Goal: Information Seeking & Learning: Learn about a topic

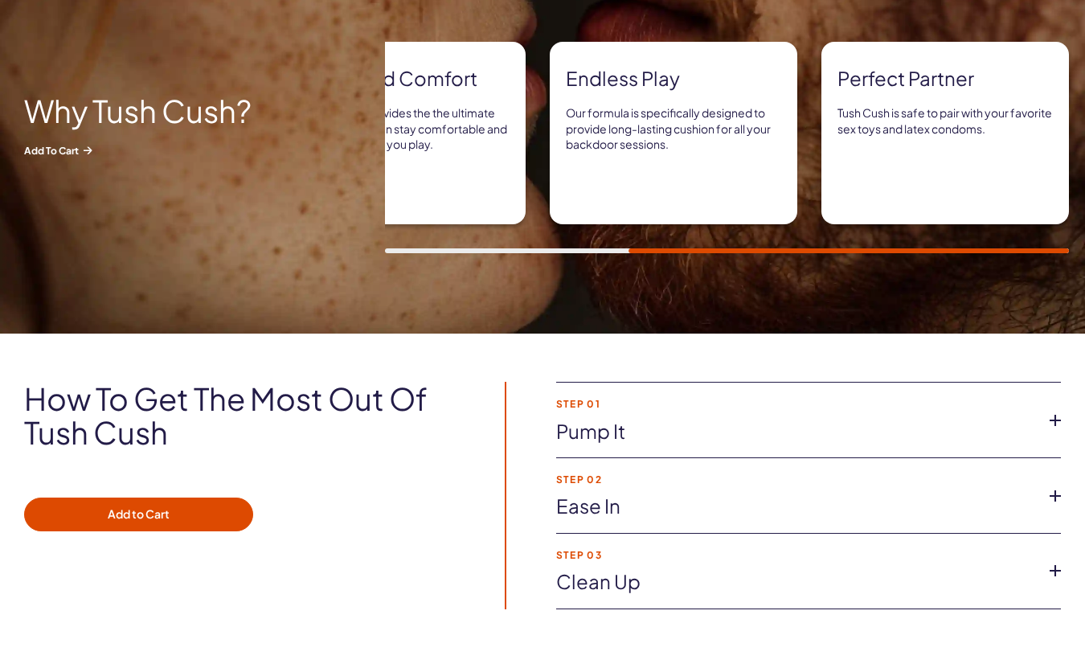
scroll to position [964, 0]
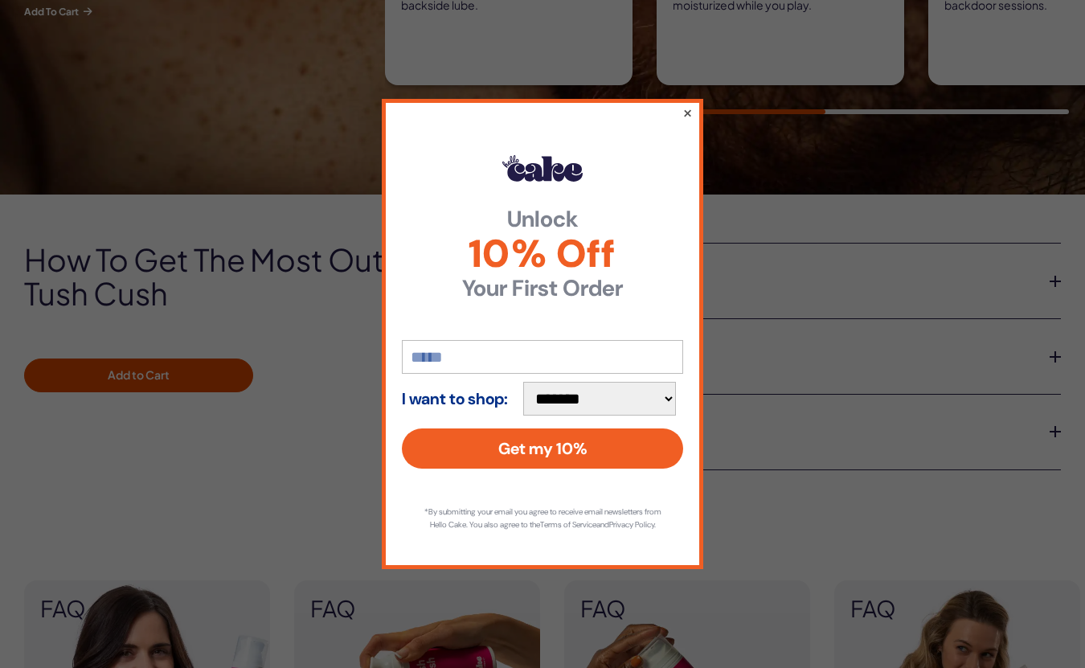
click at [689, 107] on button "×" at bounding box center [688, 112] width 10 height 19
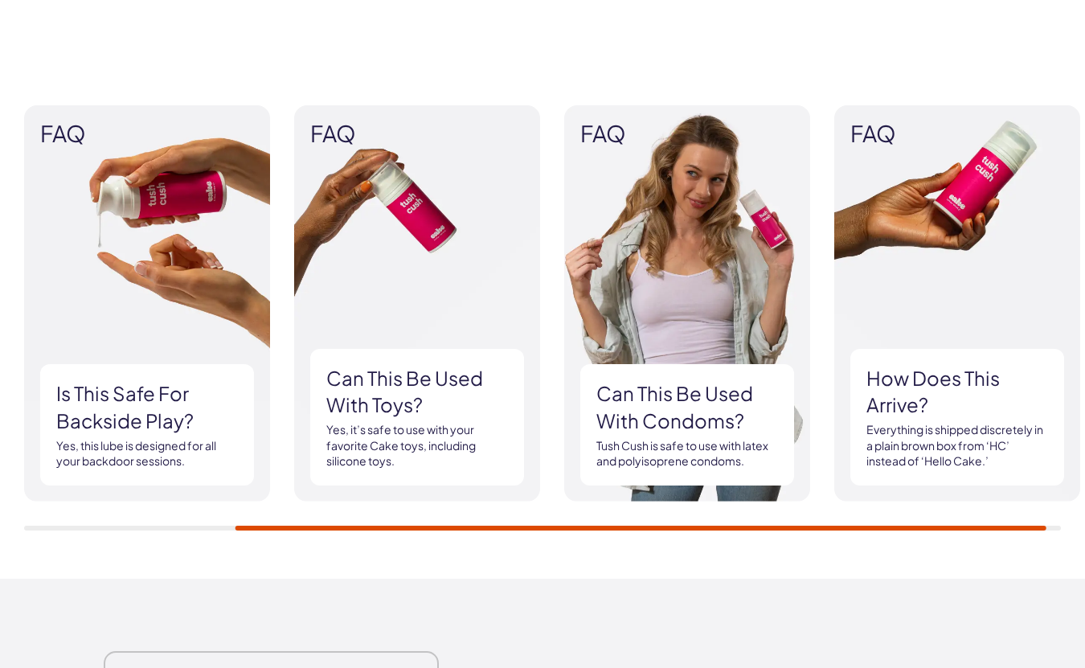
scroll to position [1449, 0]
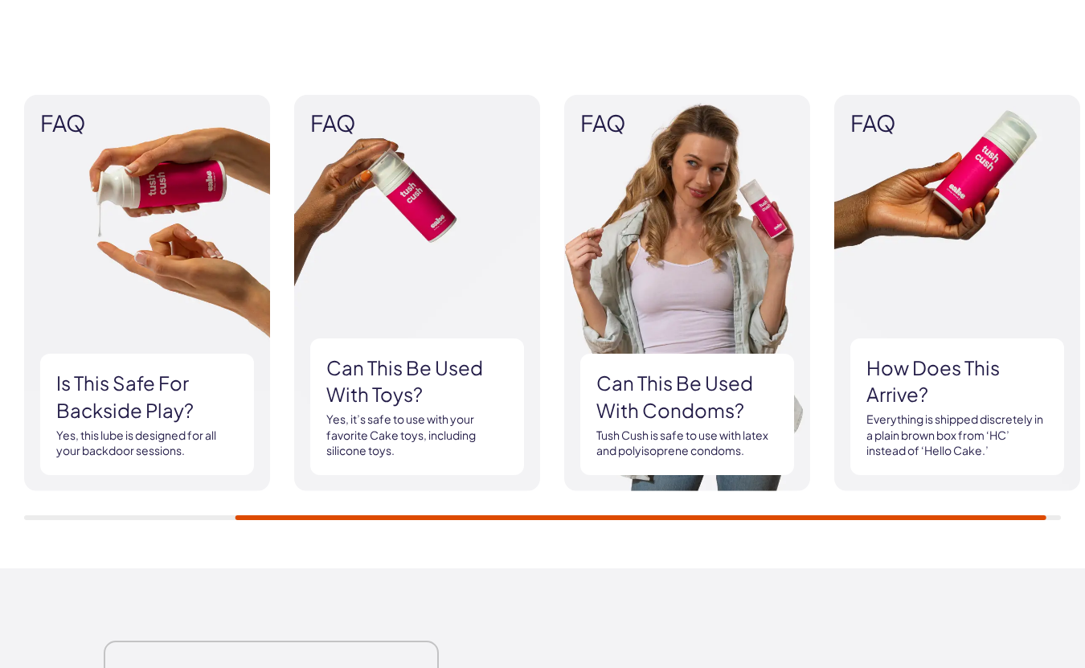
click at [410, 369] on h3 "Can this be used with toys?" at bounding box center [417, 382] width 182 height 54
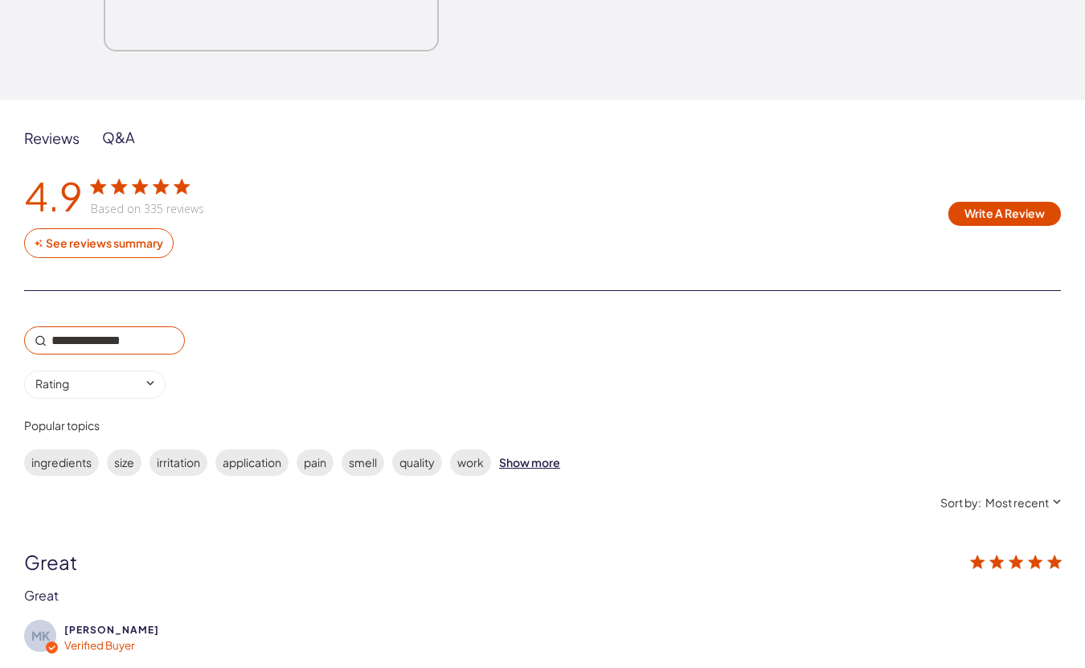
scroll to position [2456, 0]
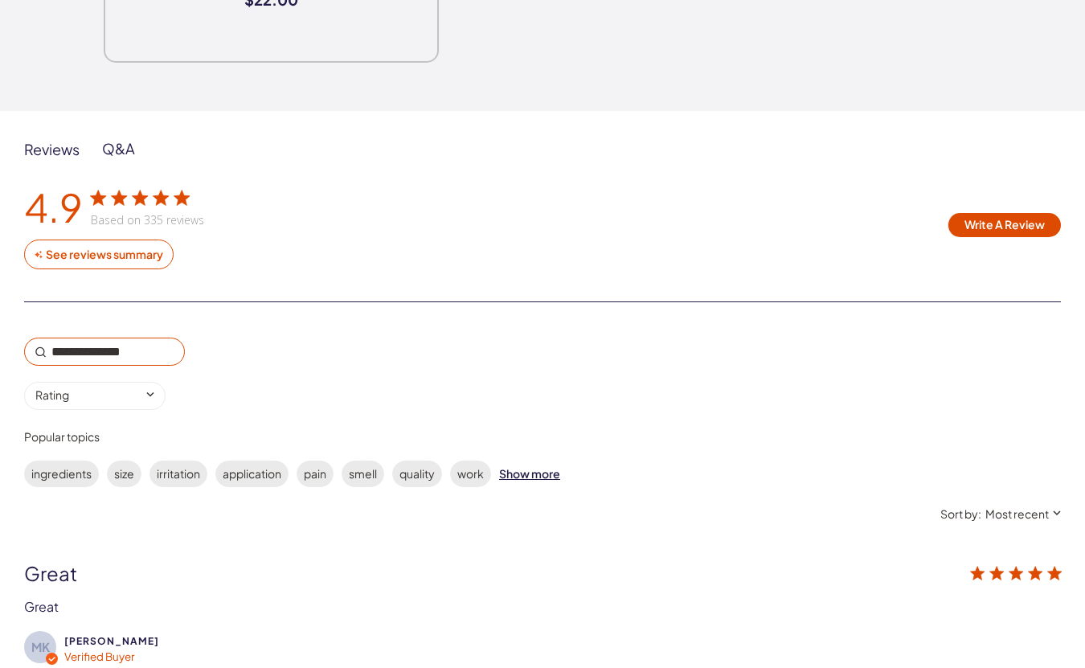
click at [110, 147] on div "Q&A" at bounding box center [118, 148] width 33 height 19
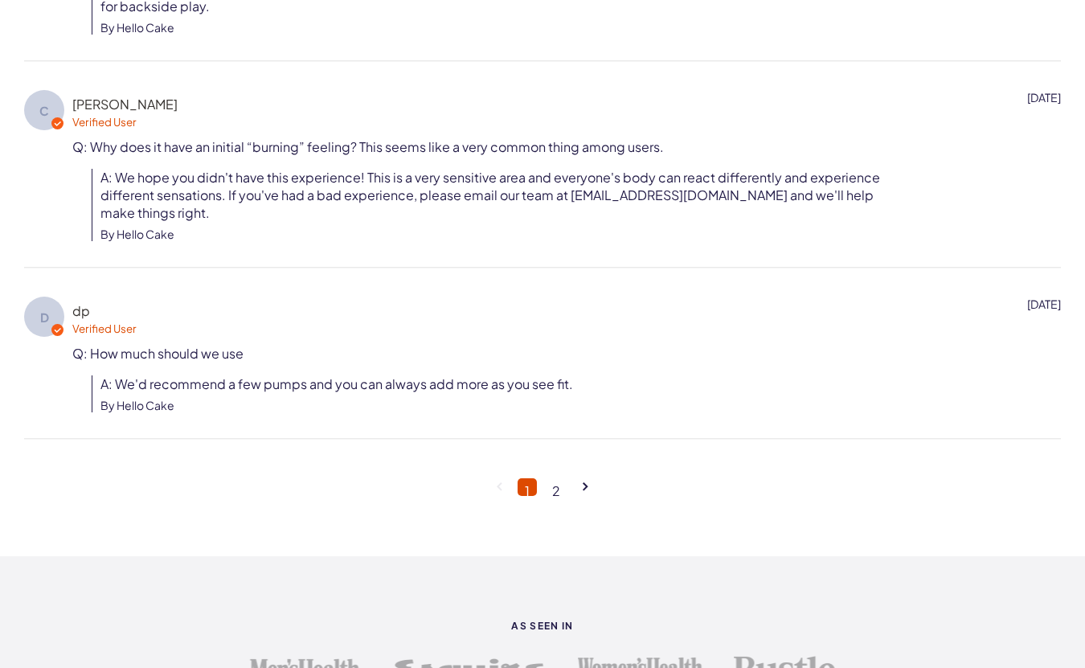
scroll to position [3212, 0]
click at [560, 478] on link "2" at bounding box center [556, 487] width 23 height 18
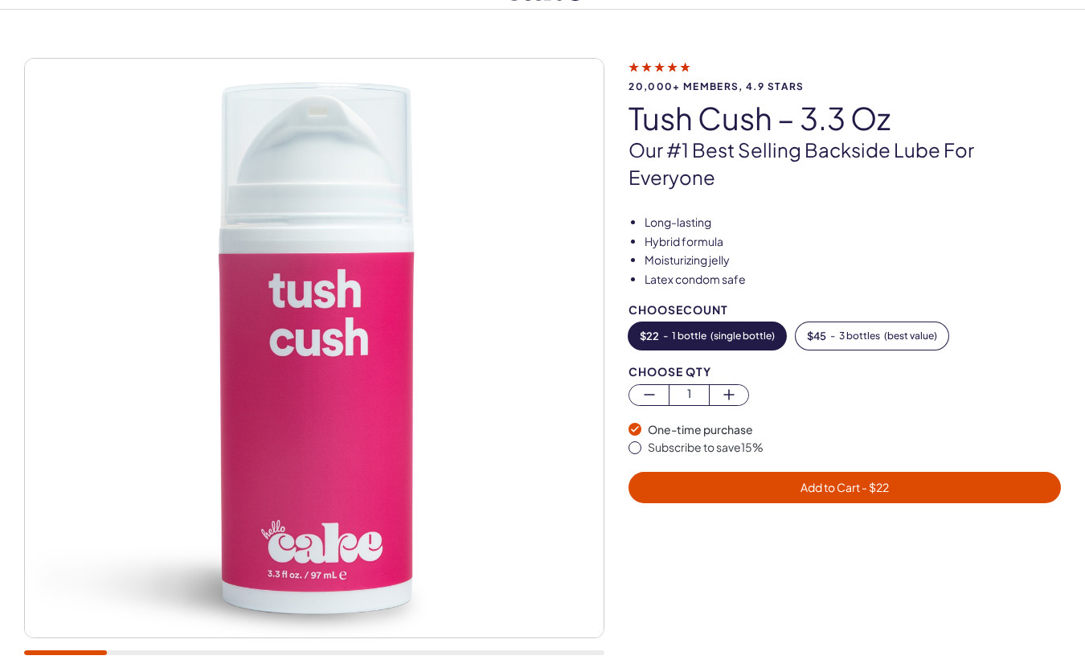
scroll to position [0, 0]
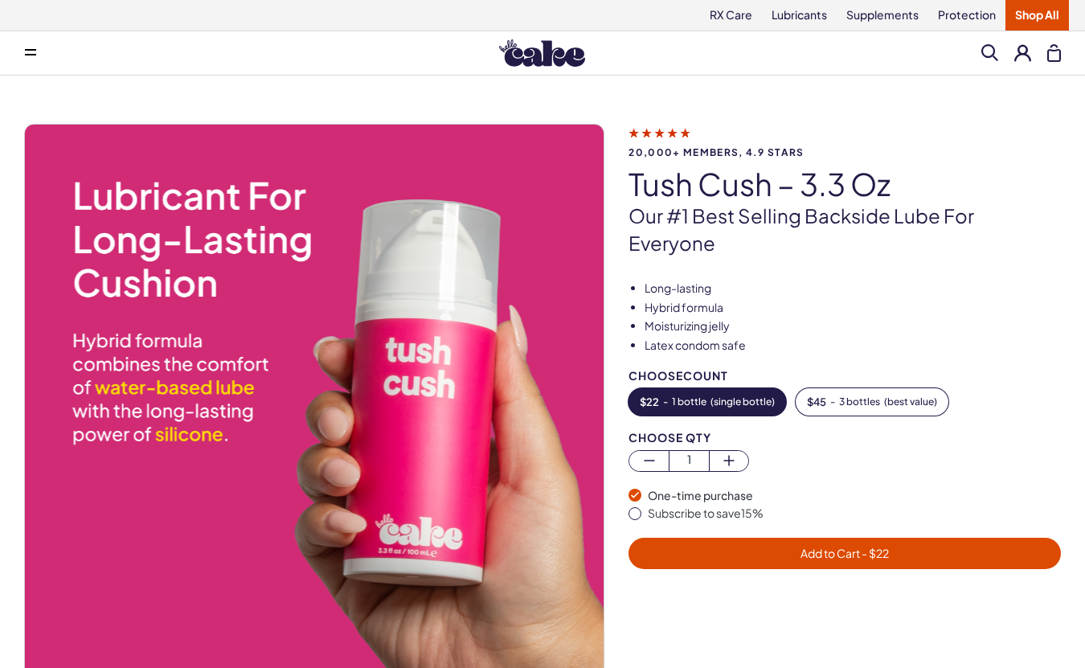
click at [27, 47] on button at bounding box center [30, 53] width 32 height 32
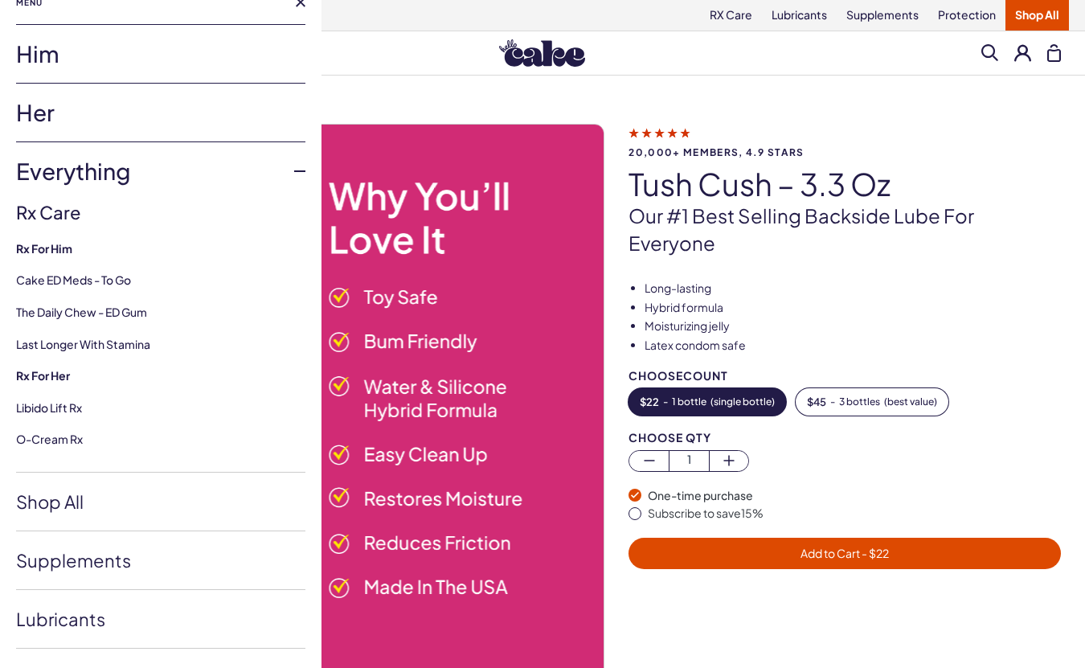
scroll to position [13, 0]
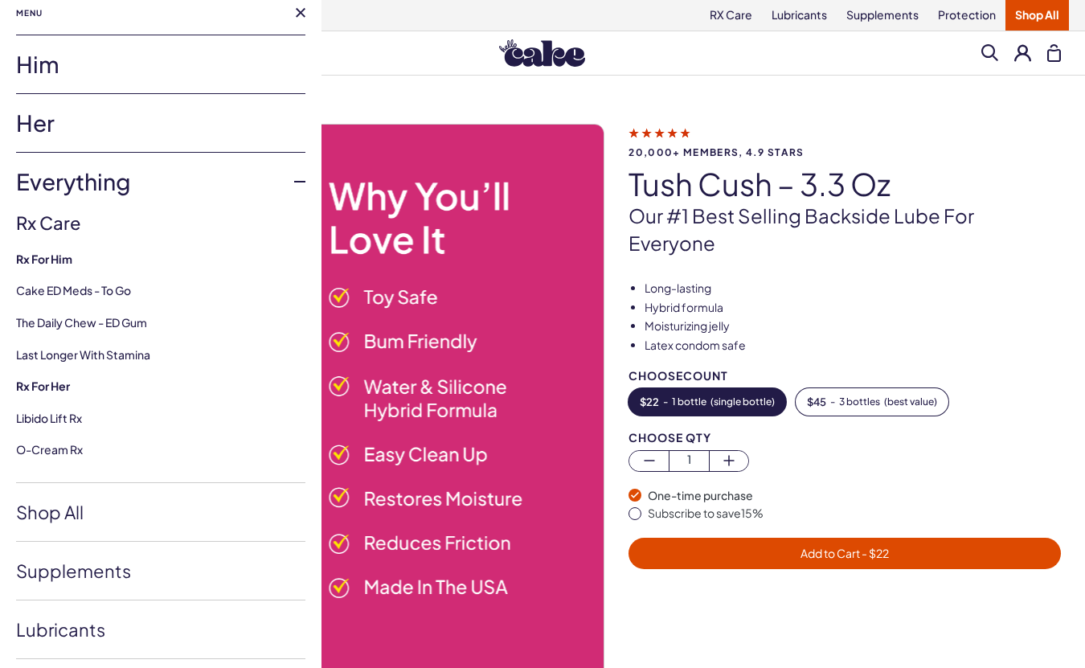
click at [50, 73] on link "Him" at bounding box center [160, 64] width 289 height 58
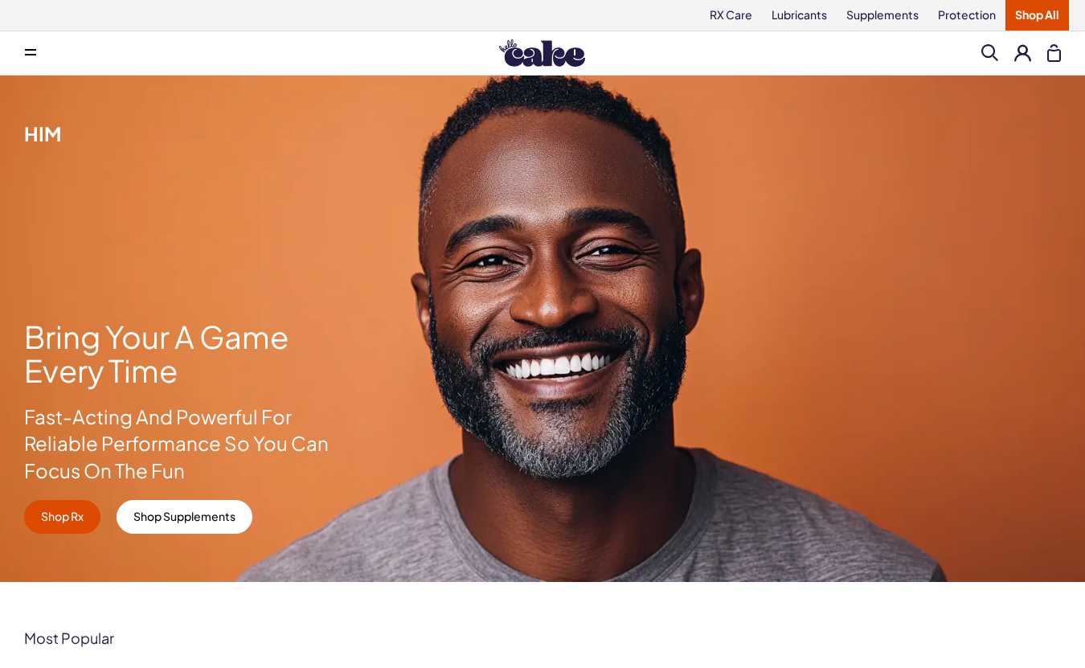
click at [33, 47] on button at bounding box center [30, 53] width 32 height 32
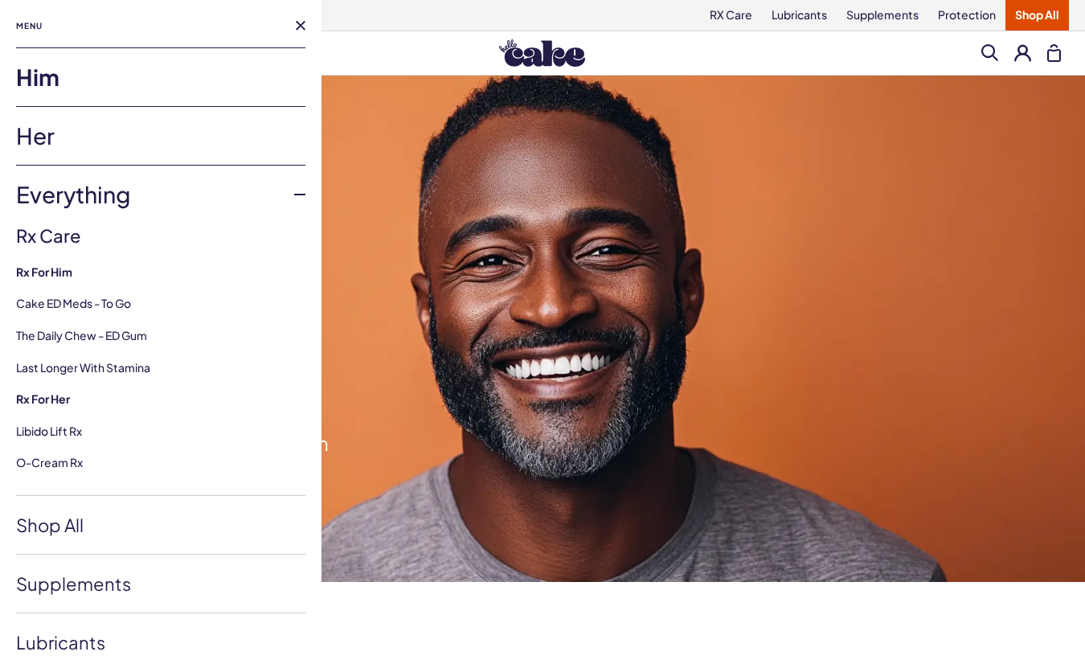
click at [48, 136] on link "Her" at bounding box center [160, 136] width 289 height 58
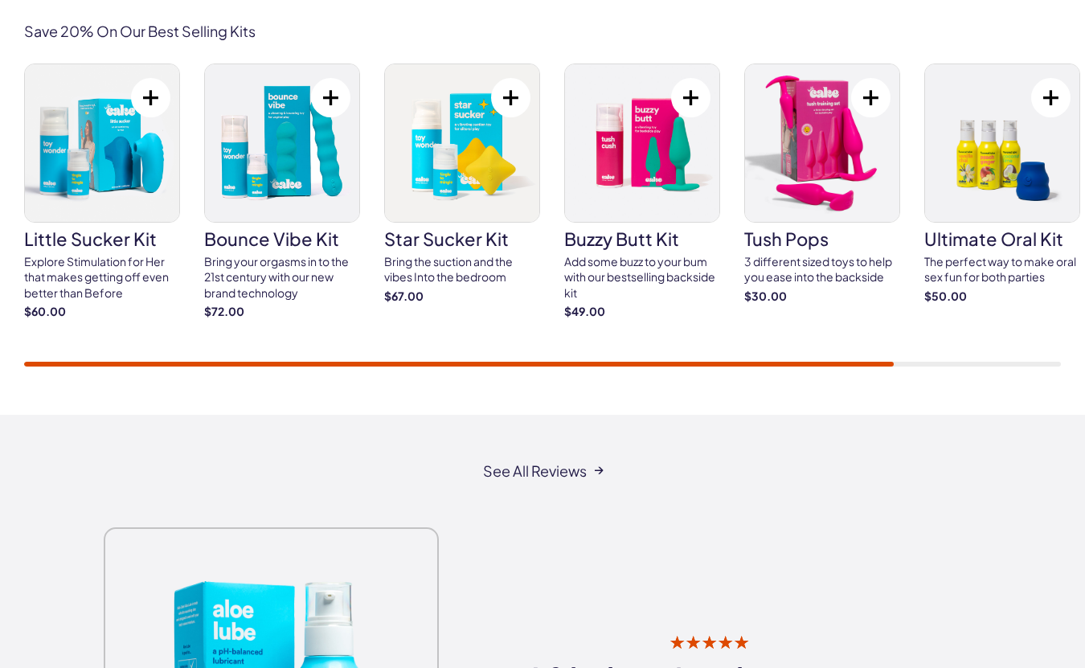
scroll to position [2883, 0]
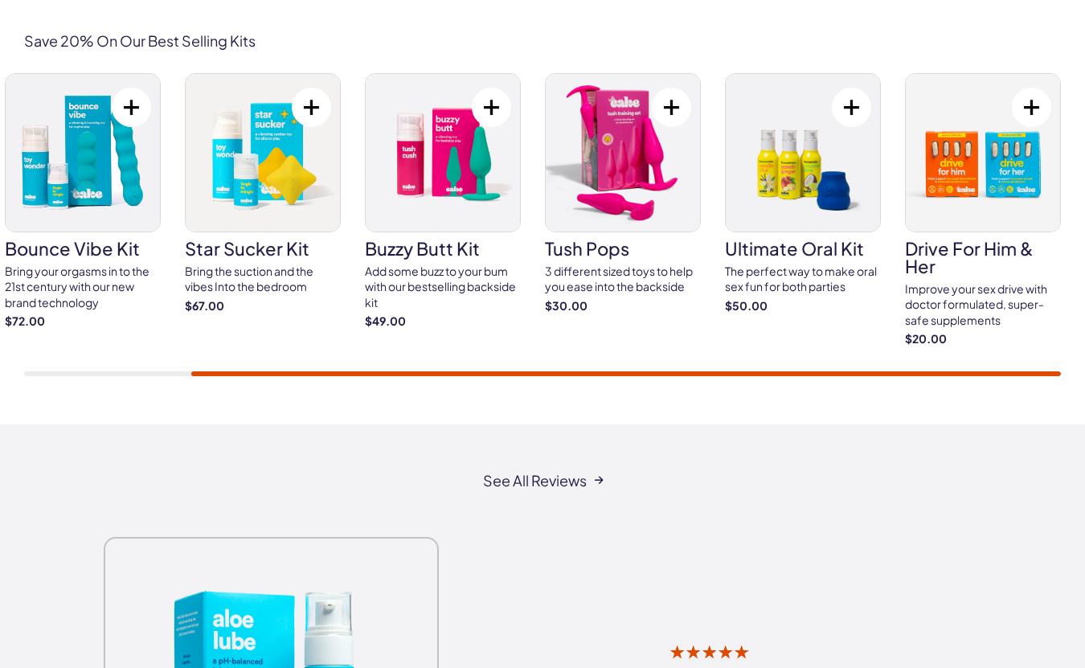
click at [424, 241] on h3 "buzzy butt kit" at bounding box center [443, 249] width 156 height 18
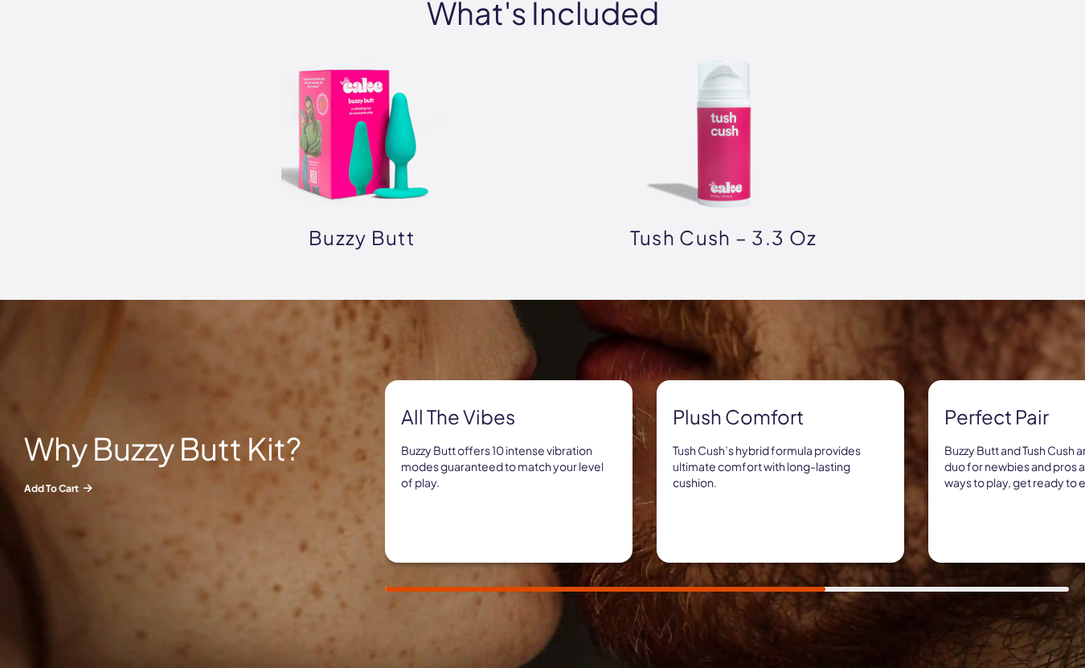
scroll to position [841, 0]
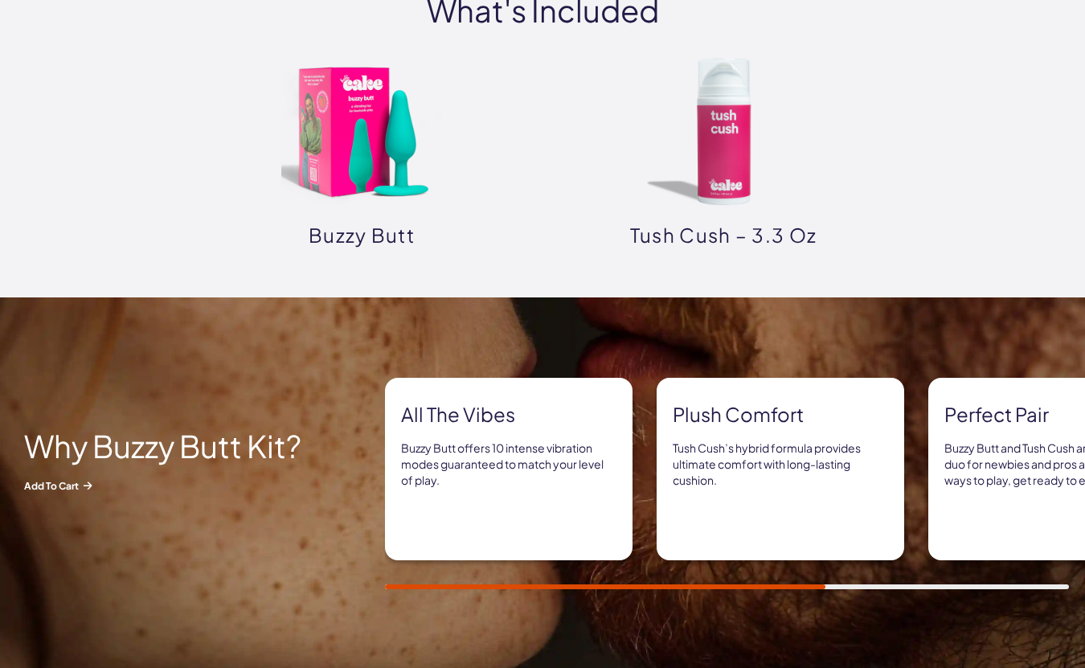
click at [361, 148] on img at bounding box center [361, 131] width 161 height 161
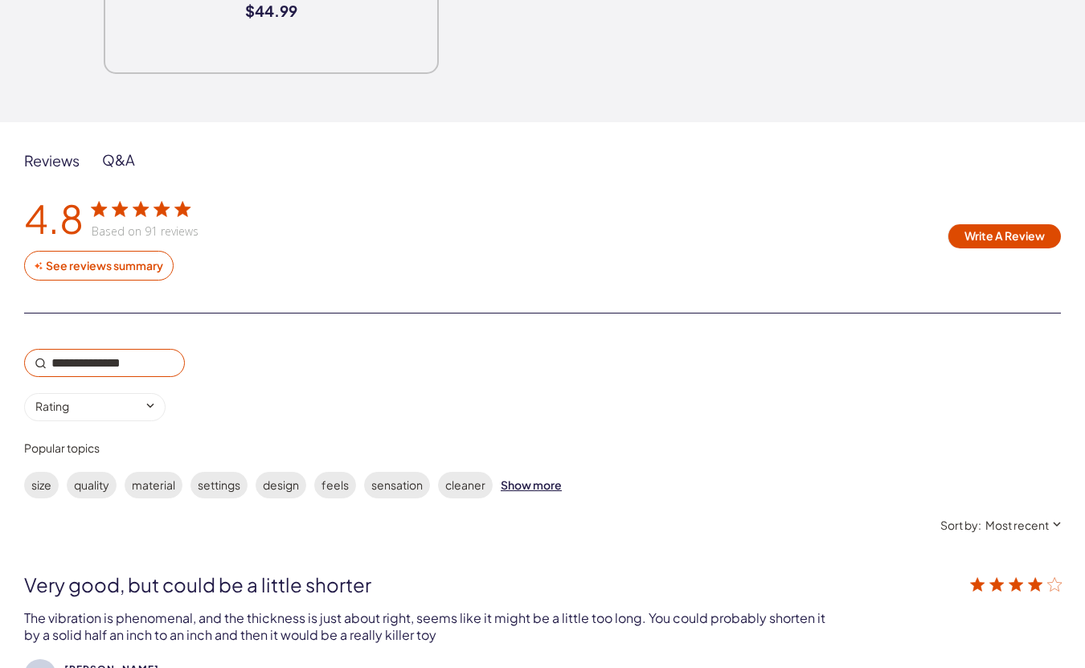
scroll to position [2446, 0]
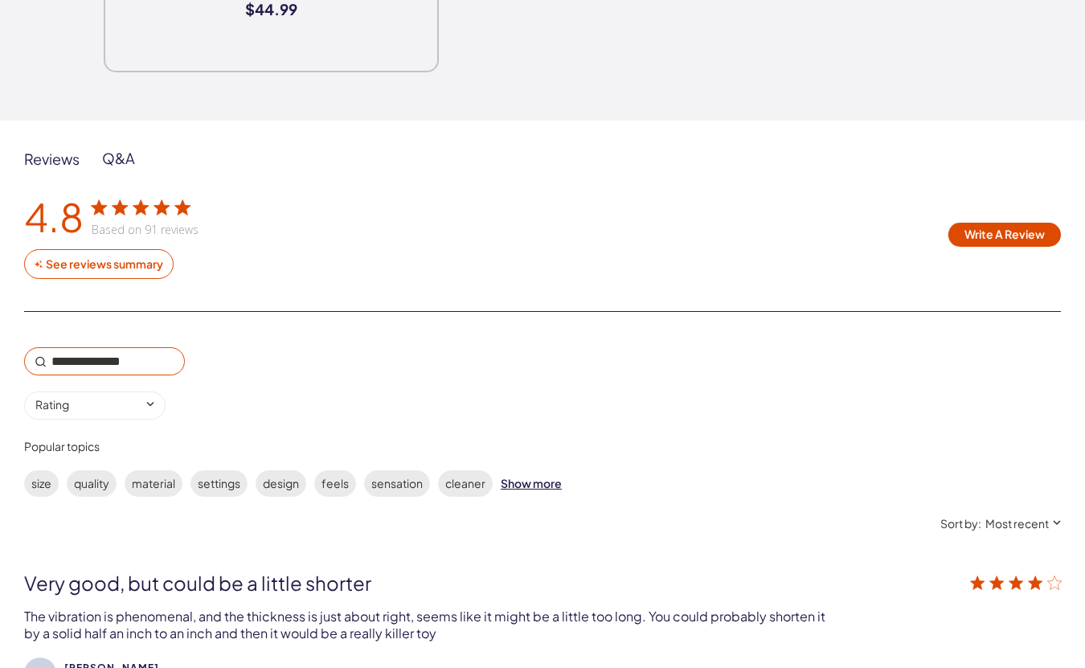
click at [123, 155] on div "Q&A" at bounding box center [118, 158] width 33 height 19
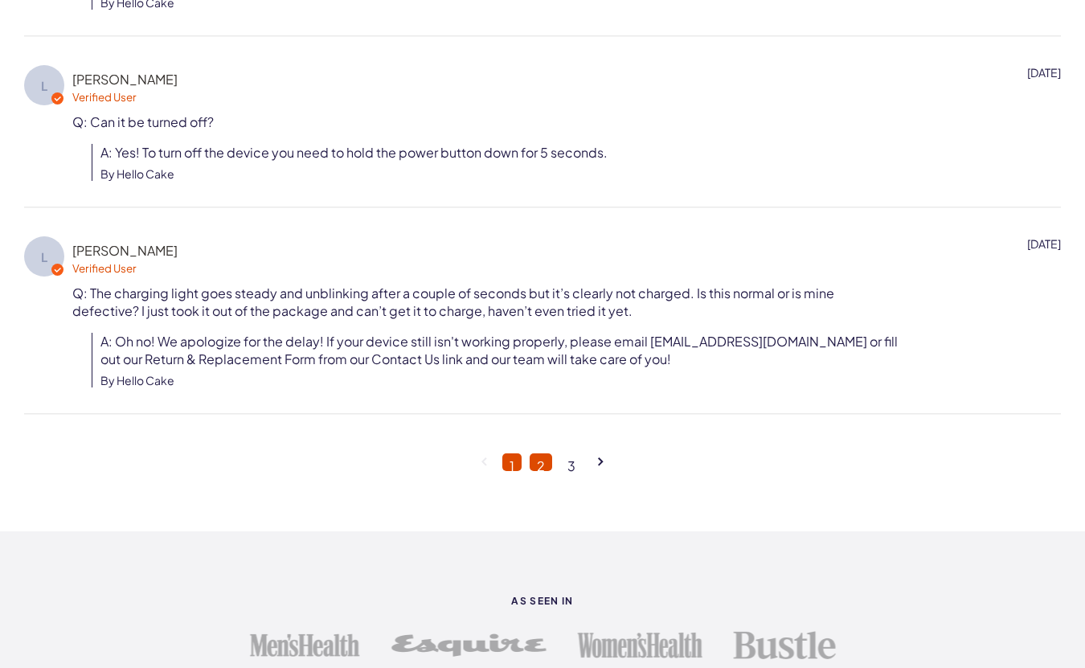
click at [532, 457] on link "2" at bounding box center [541, 462] width 23 height 18
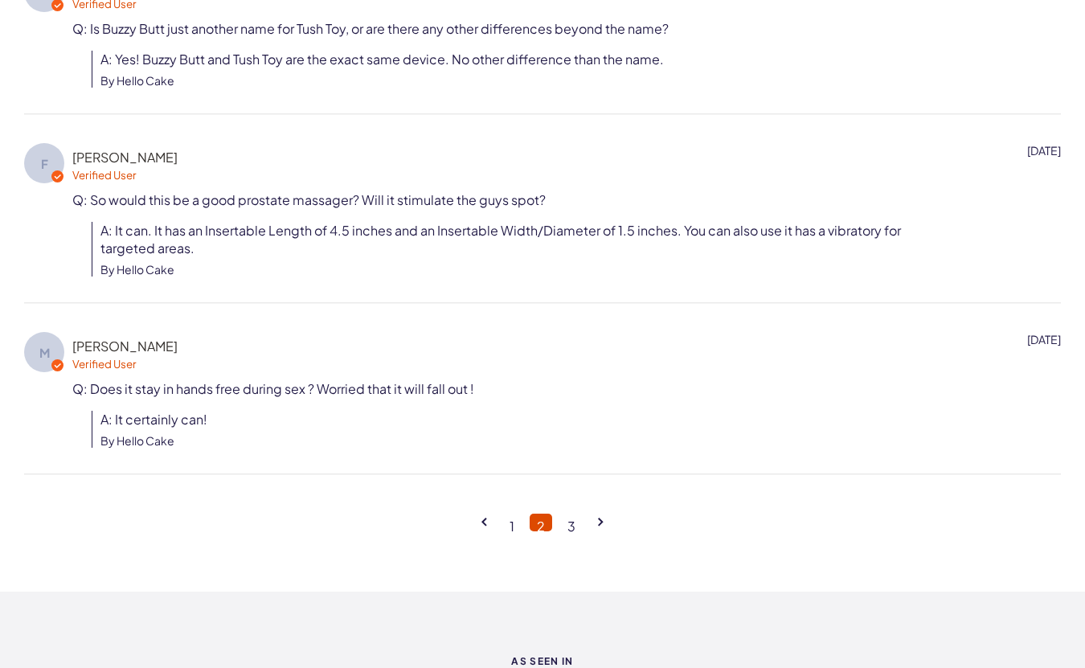
scroll to position [3176, 0]
click at [575, 519] on link "3" at bounding box center [571, 522] width 23 height 18
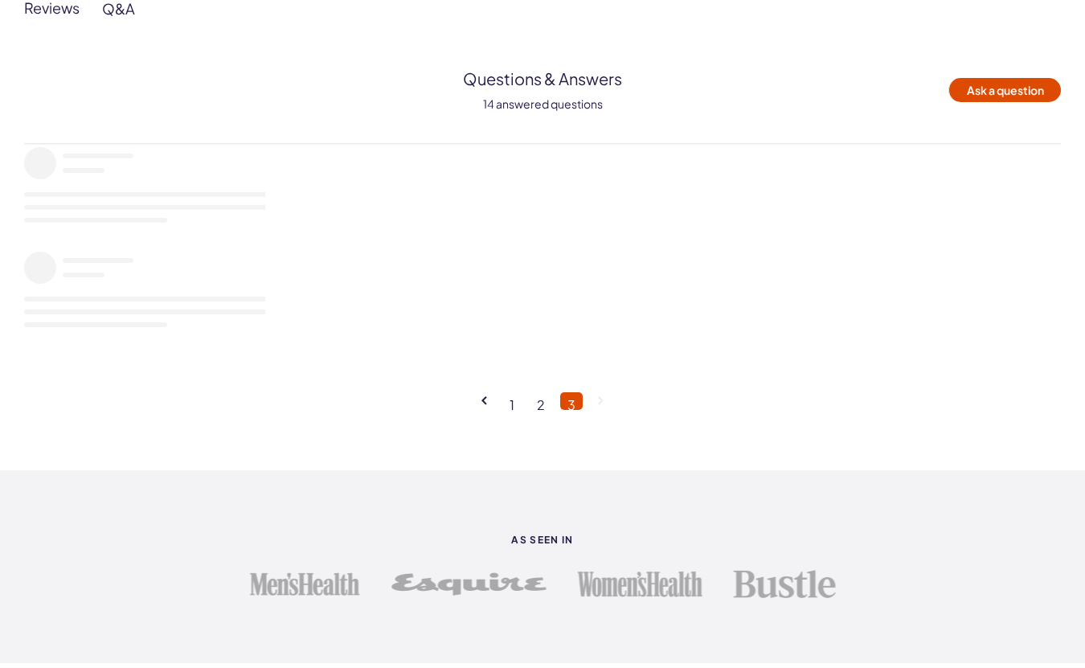
scroll to position [2637, 0]
